Goal: Navigation & Orientation: Find specific page/section

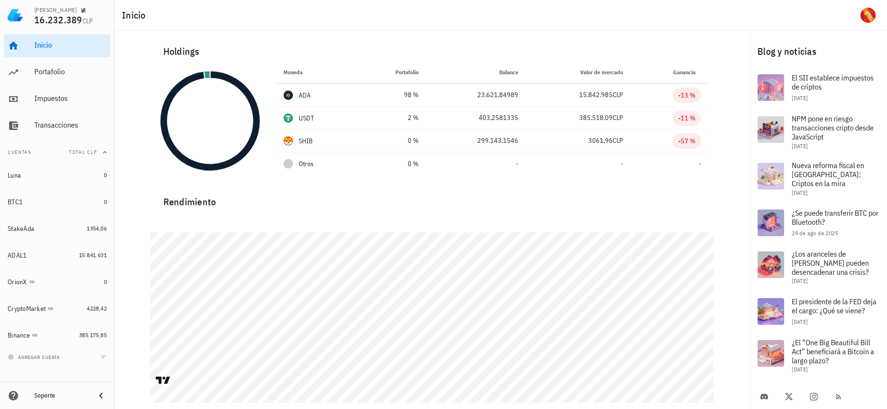
click at [47, 60] on div "Inicio Portafolio Impuestos Transacciones" at bounding box center [57, 86] width 107 height 111
click at [51, 68] on div "Portafolio" at bounding box center [70, 71] width 72 height 9
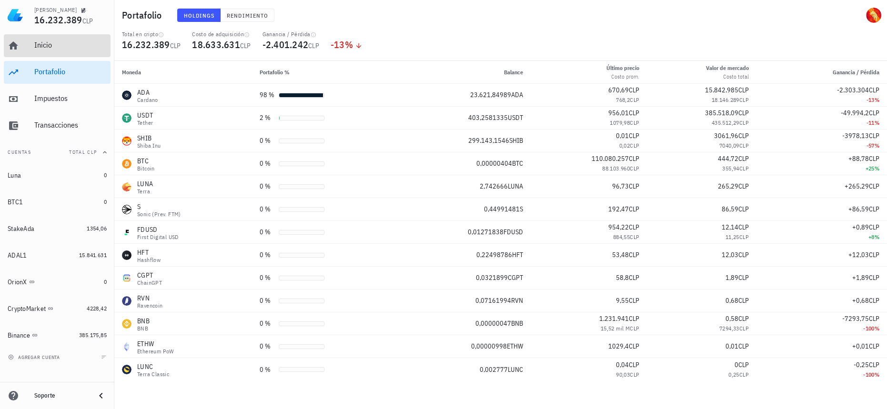
click at [62, 51] on div "Inicio" at bounding box center [70, 45] width 72 height 21
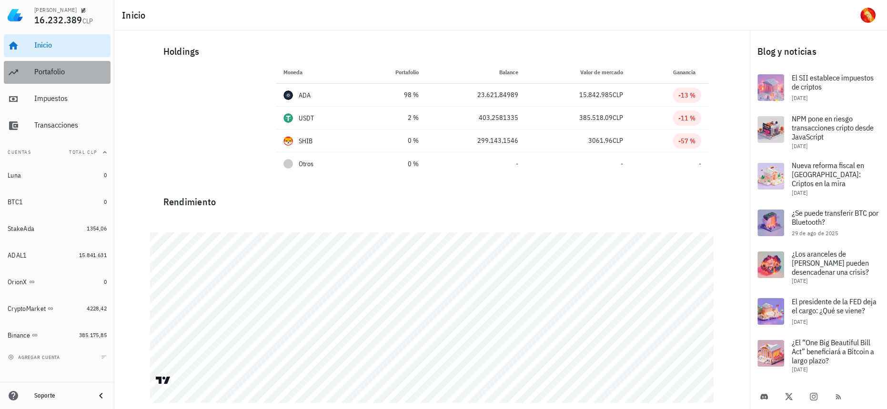
click at [69, 71] on div "Portafolio" at bounding box center [70, 71] width 72 height 9
